Goal: Find specific page/section: Find specific page/section

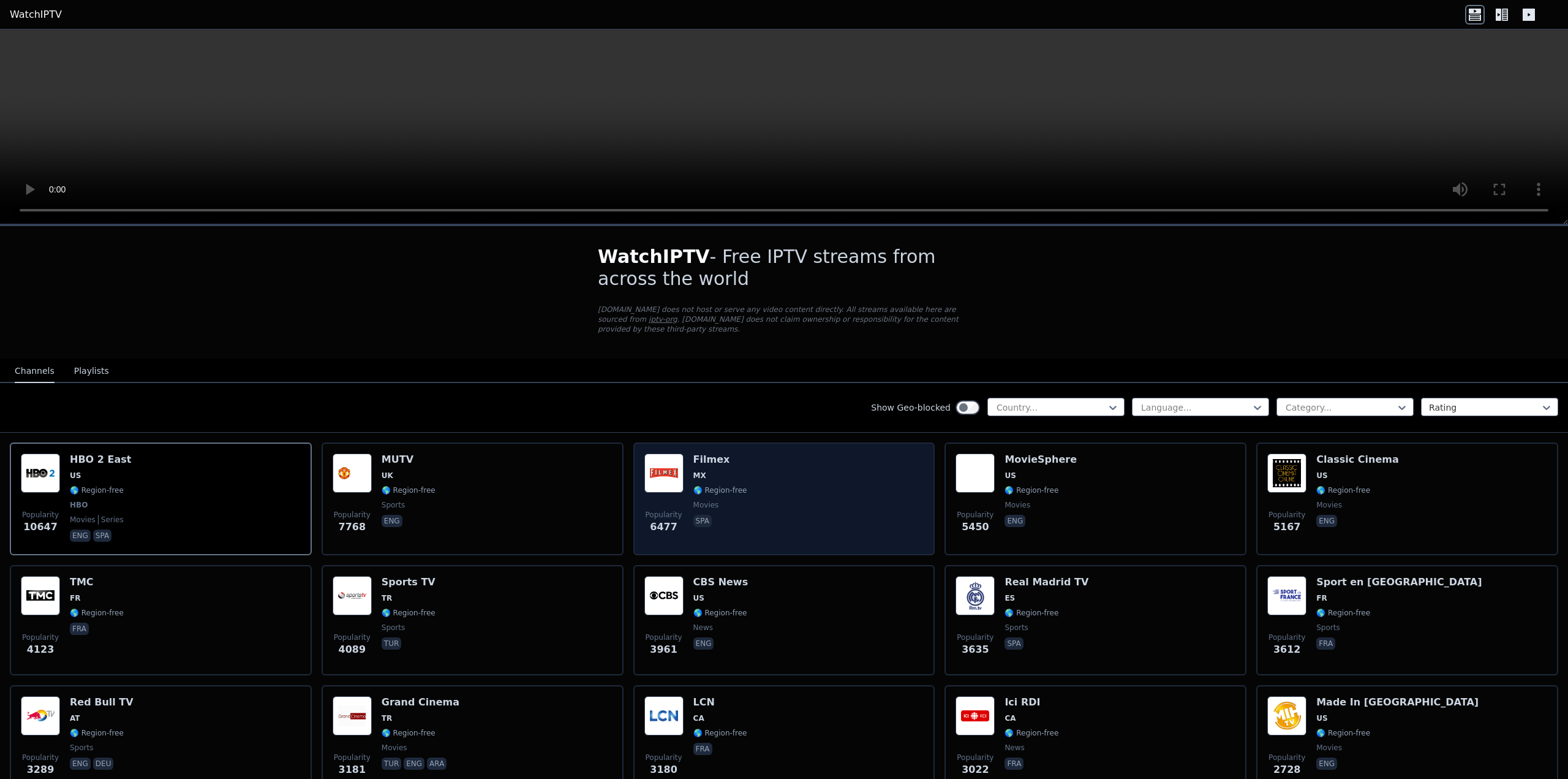
click at [790, 454] on div "Popularity 6477 Filmex MX 🌎 Region-free movies spa" at bounding box center [784, 499] width 280 height 91
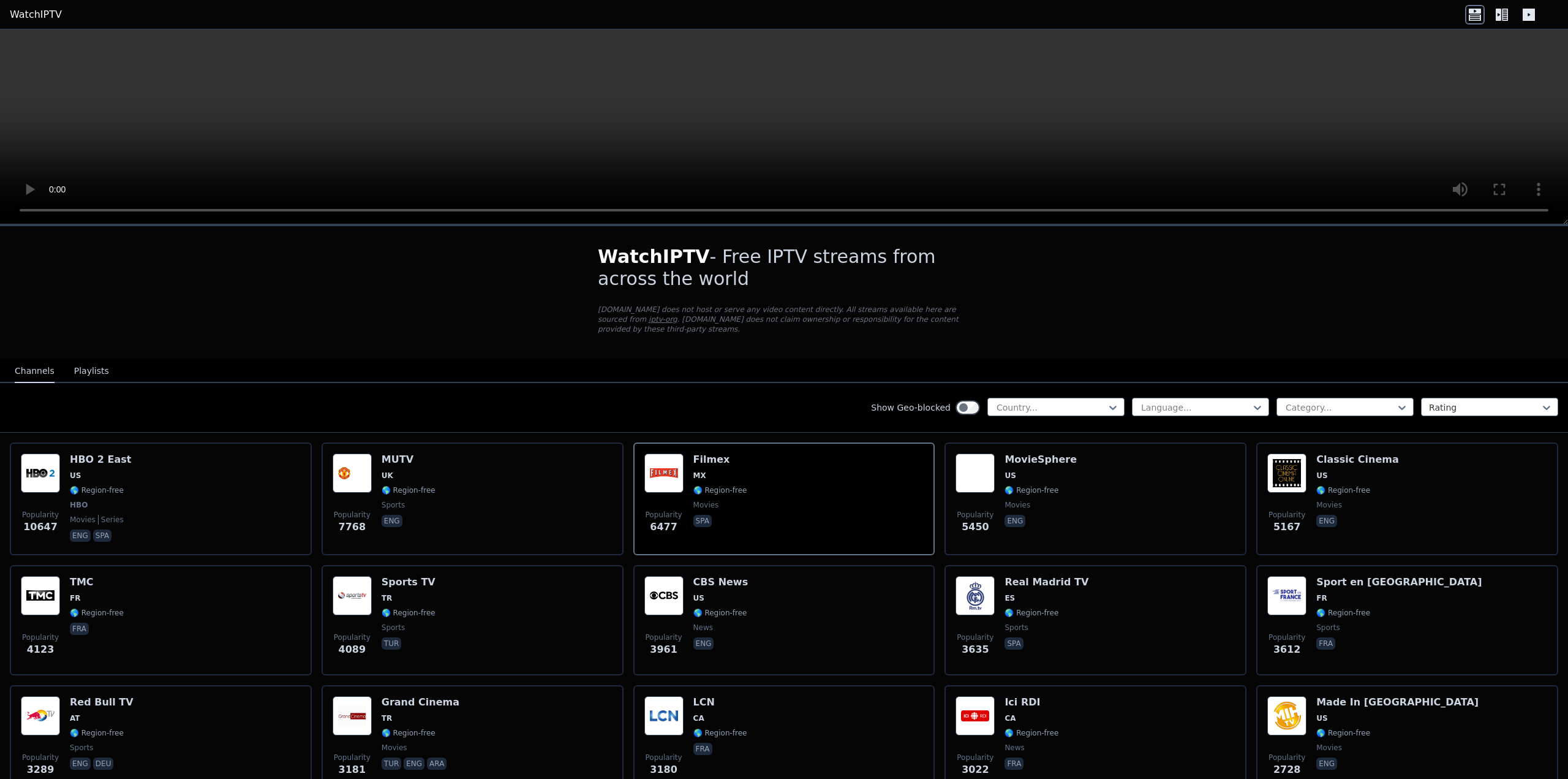
click at [1498, 10] on icon at bounding box center [1498, 14] width 6 height 12
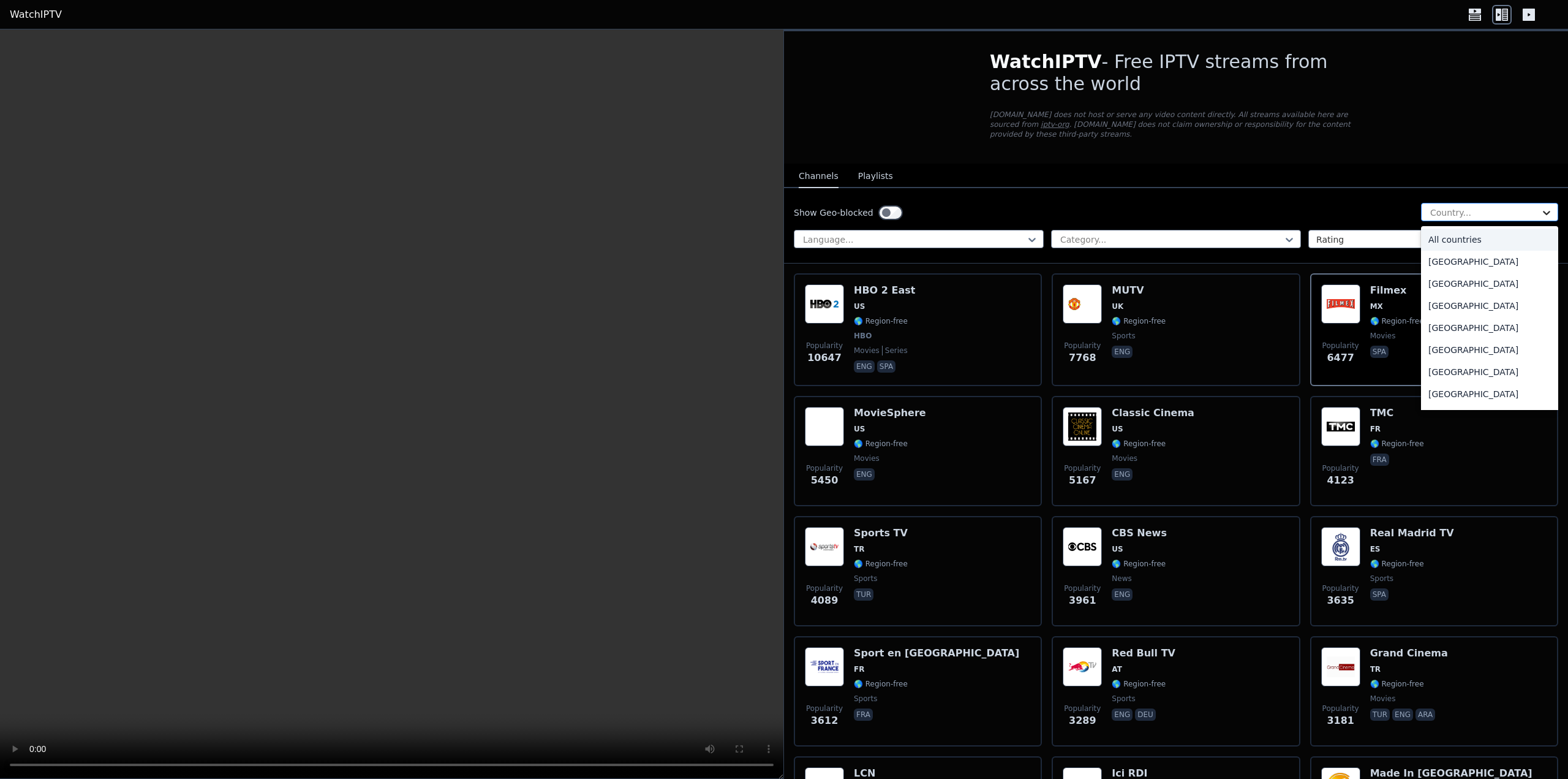
click at [1540, 207] on icon at bounding box center [1546, 212] width 12 height 12
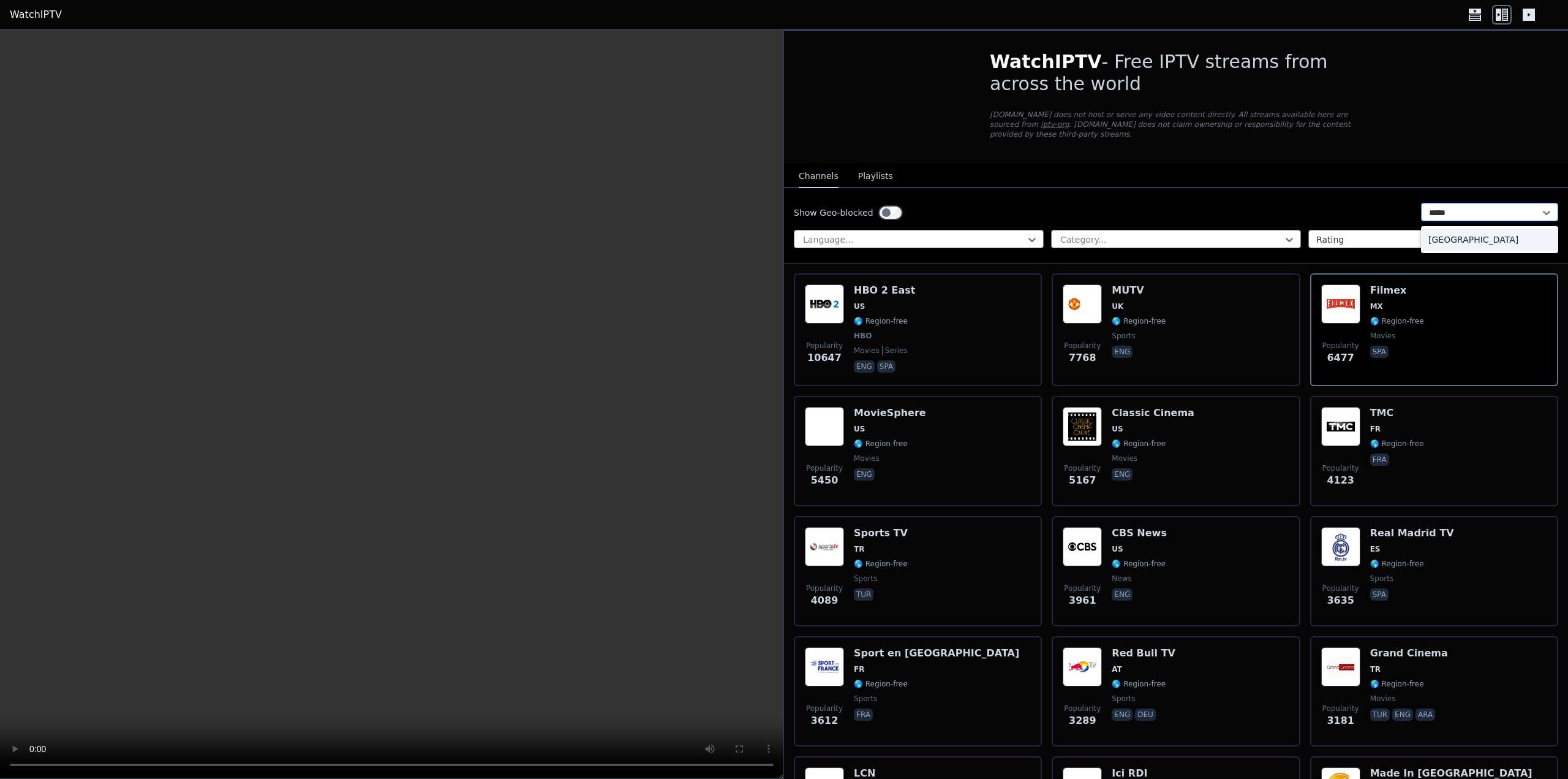
type input "******"
click at [1445, 229] on div "[GEOGRAPHIC_DATA]" at bounding box center [1489, 239] width 137 height 22
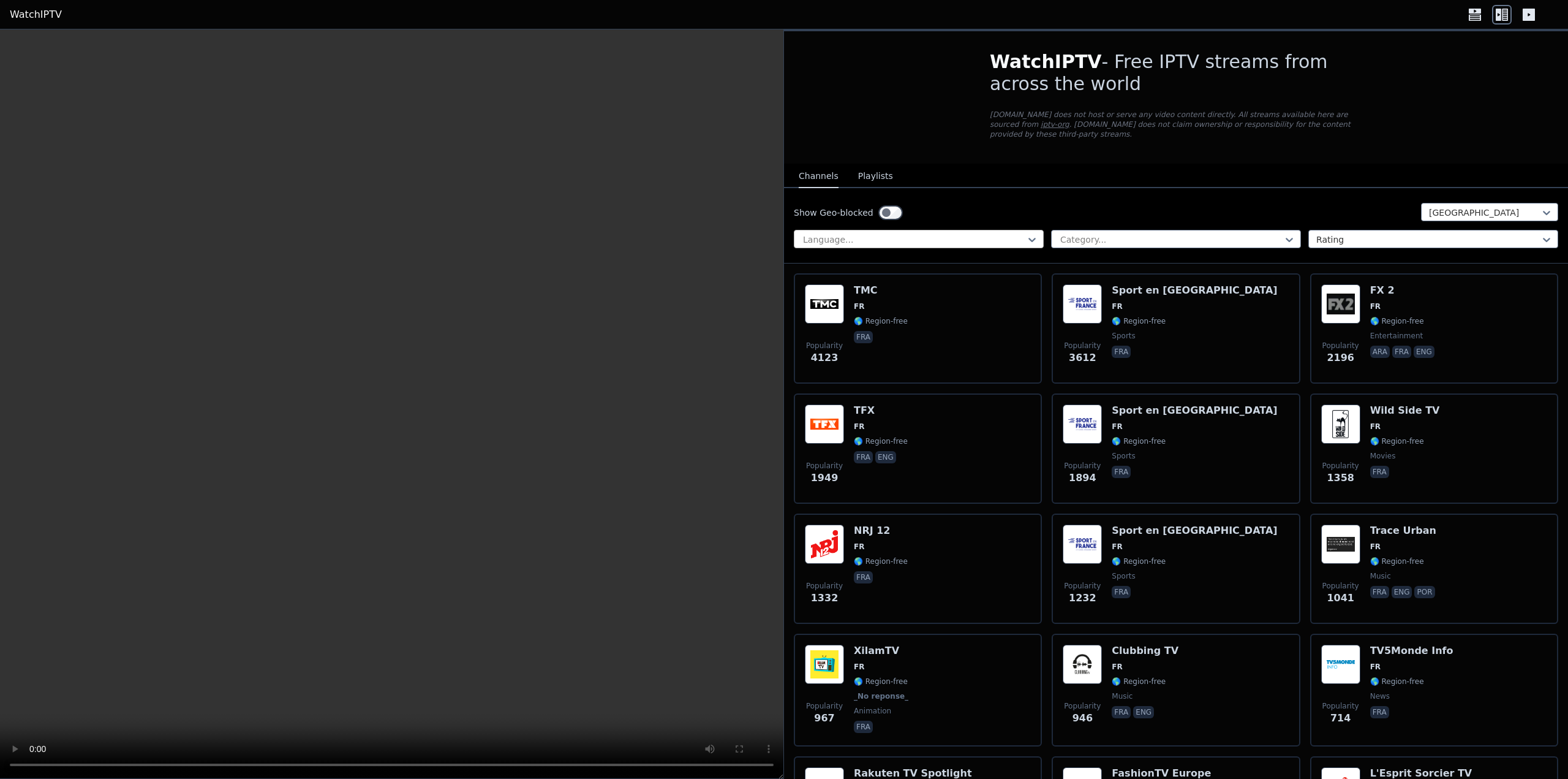
click at [994, 233] on div at bounding box center [913, 239] width 224 height 12
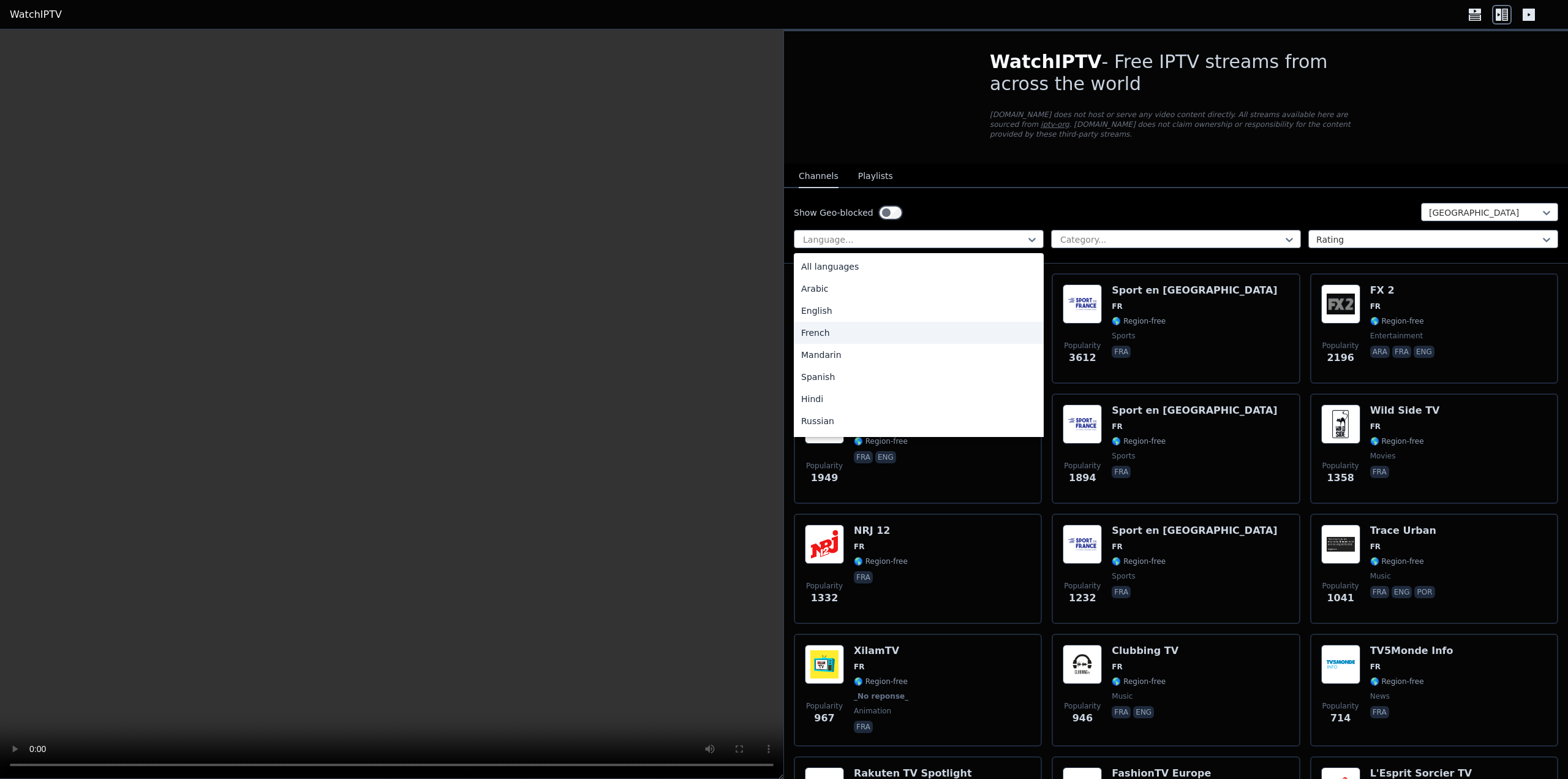
click at [873, 322] on div "French" at bounding box center [918, 333] width 250 height 22
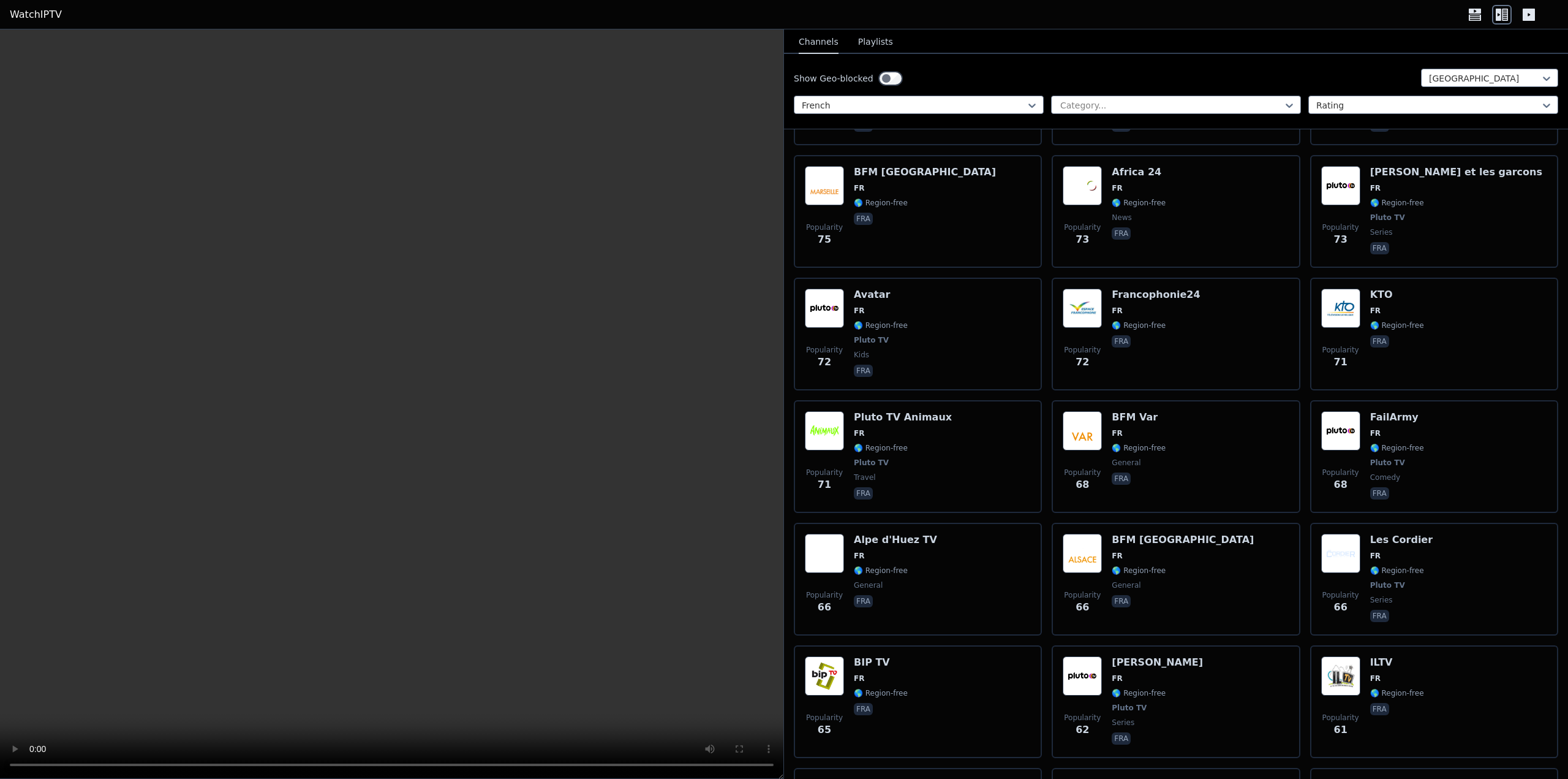
scroll to position [3186, 0]
